Goal: Contribute content

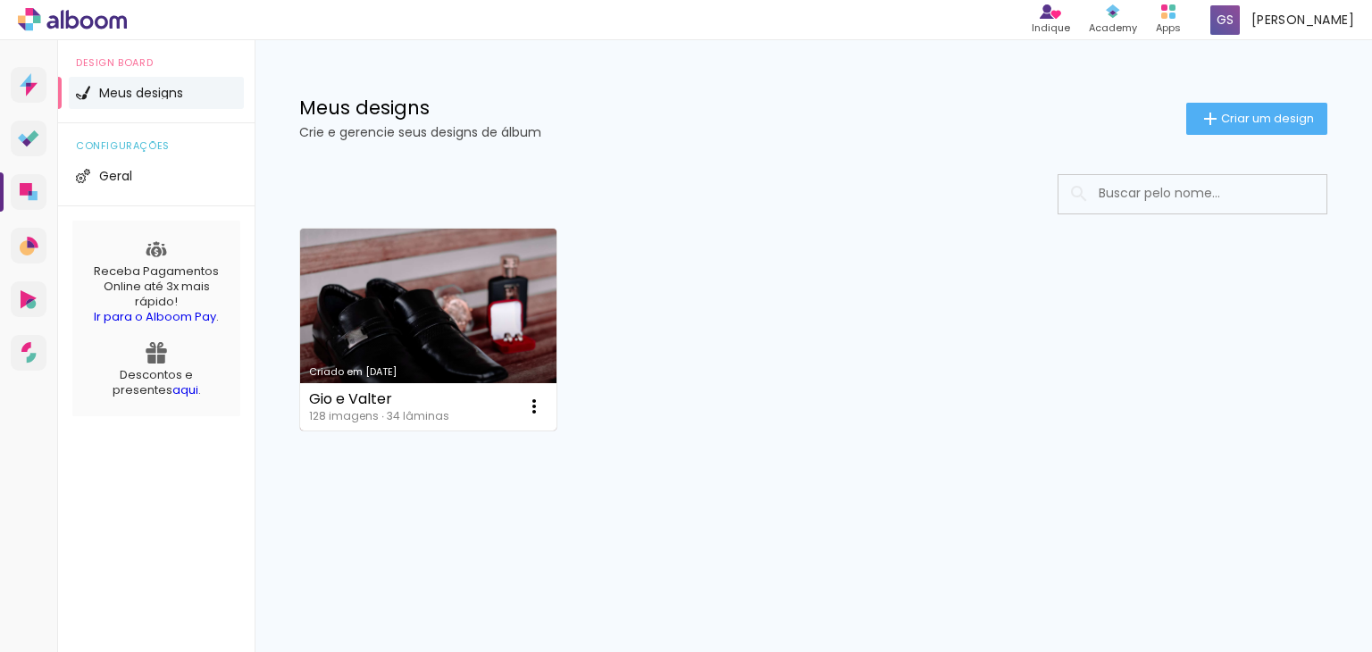
click at [490, 271] on link "Criado em [DATE]" at bounding box center [428, 330] width 256 height 202
